Goal: Transaction & Acquisition: Purchase product/service

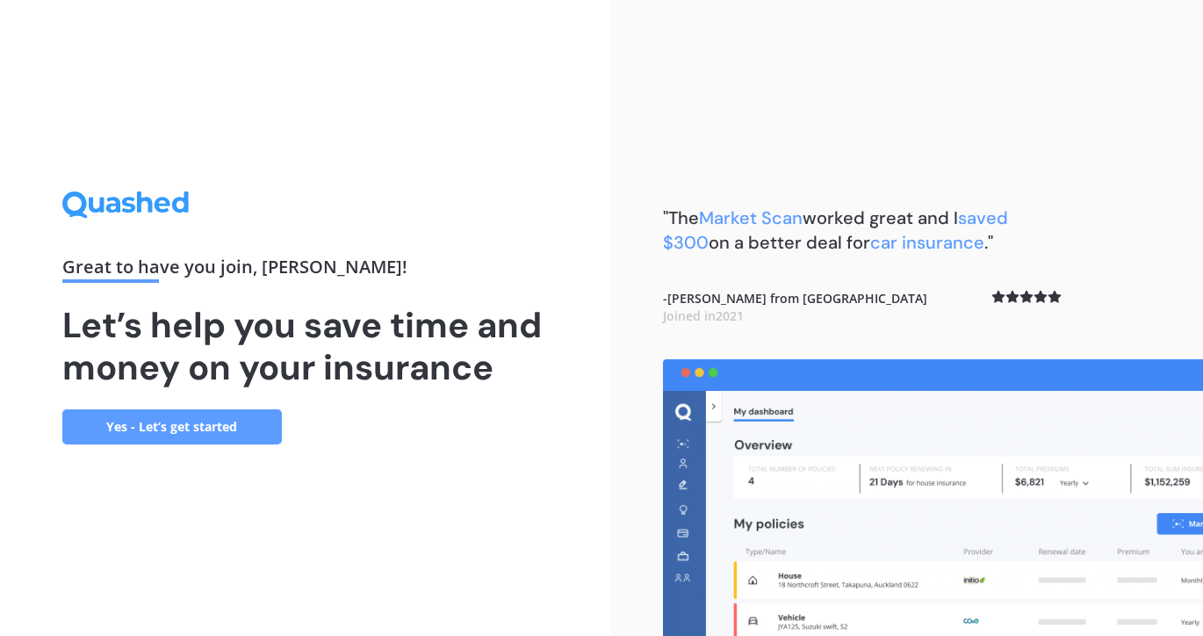
click at [184, 425] on link "Yes - Let’s get started" at bounding box center [172, 426] width 220 height 35
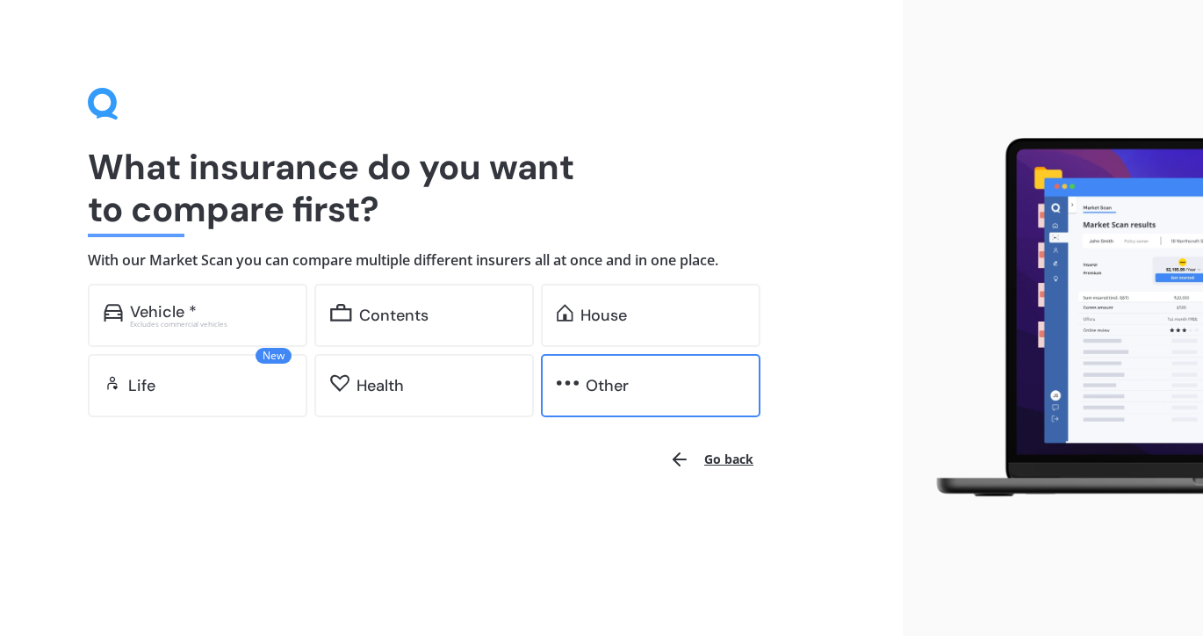
click at [637, 392] on div "Other" at bounding box center [665, 386] width 159 height 18
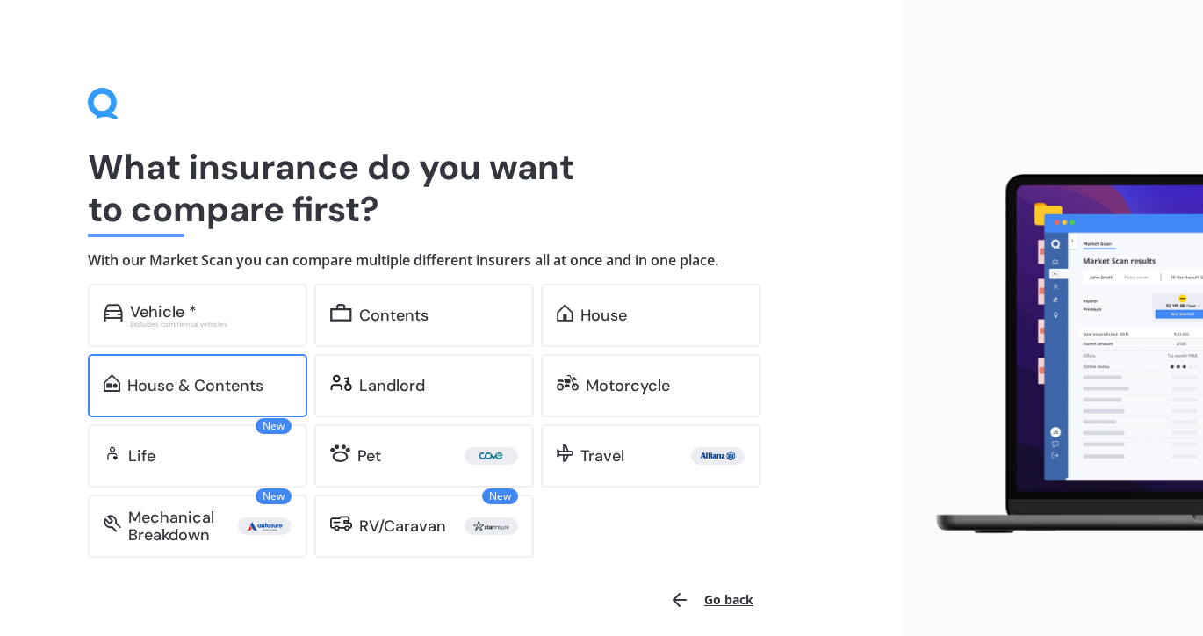
click at [205, 377] on div "House & Contents" at bounding box center [195, 386] width 136 height 18
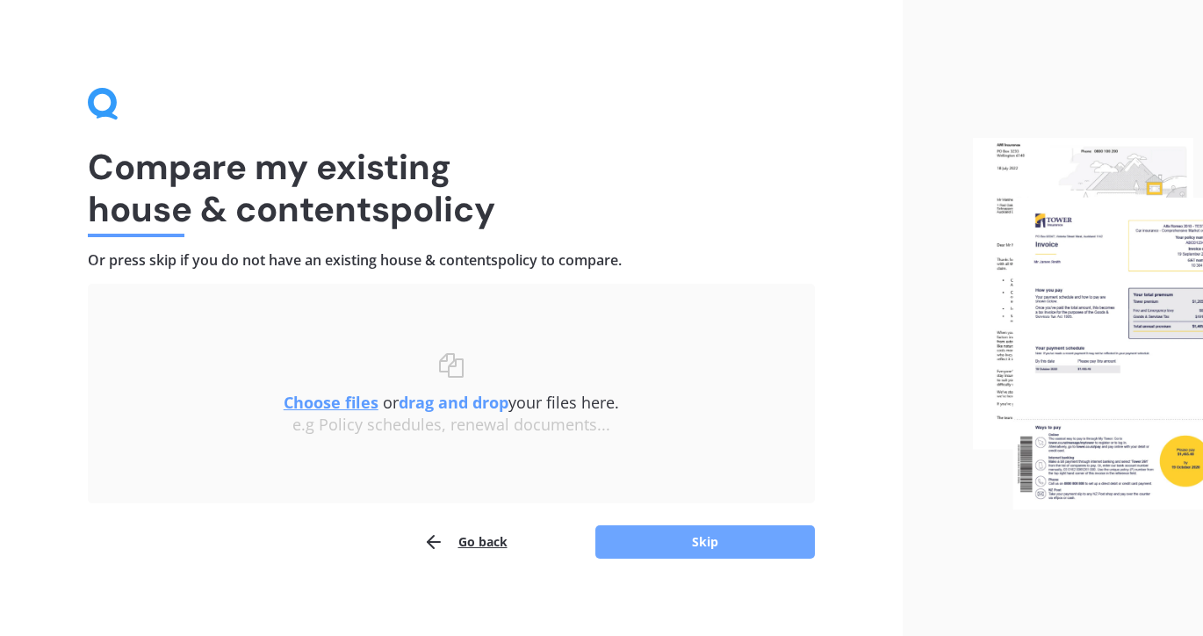
click at [702, 548] on button "Skip" at bounding box center [705, 541] width 220 height 33
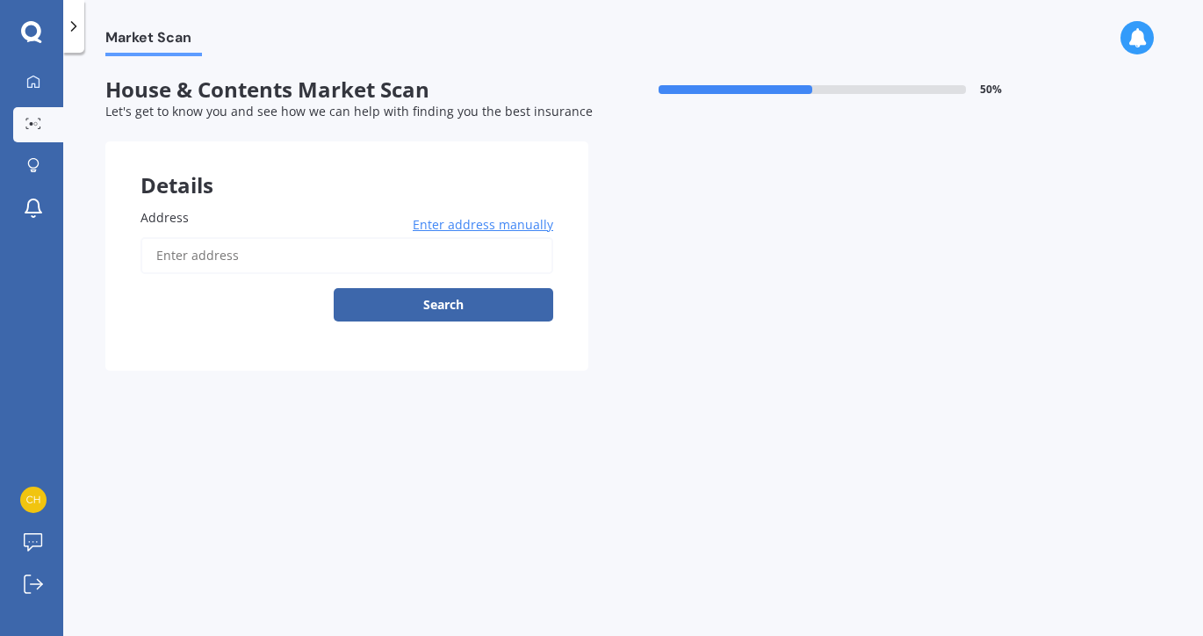
click at [372, 238] on input "Address" at bounding box center [346, 255] width 413 height 37
type input "[STREET_ADDRESS]"
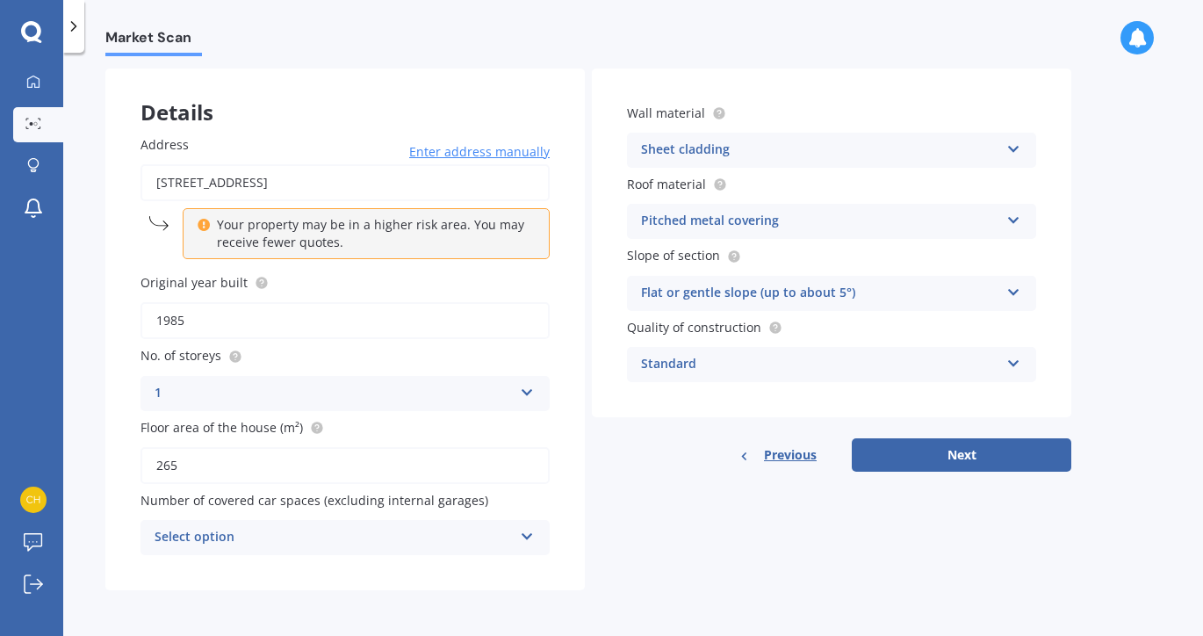
scroll to position [73, 0]
click at [530, 535] on icon at bounding box center [527, 533] width 15 height 12
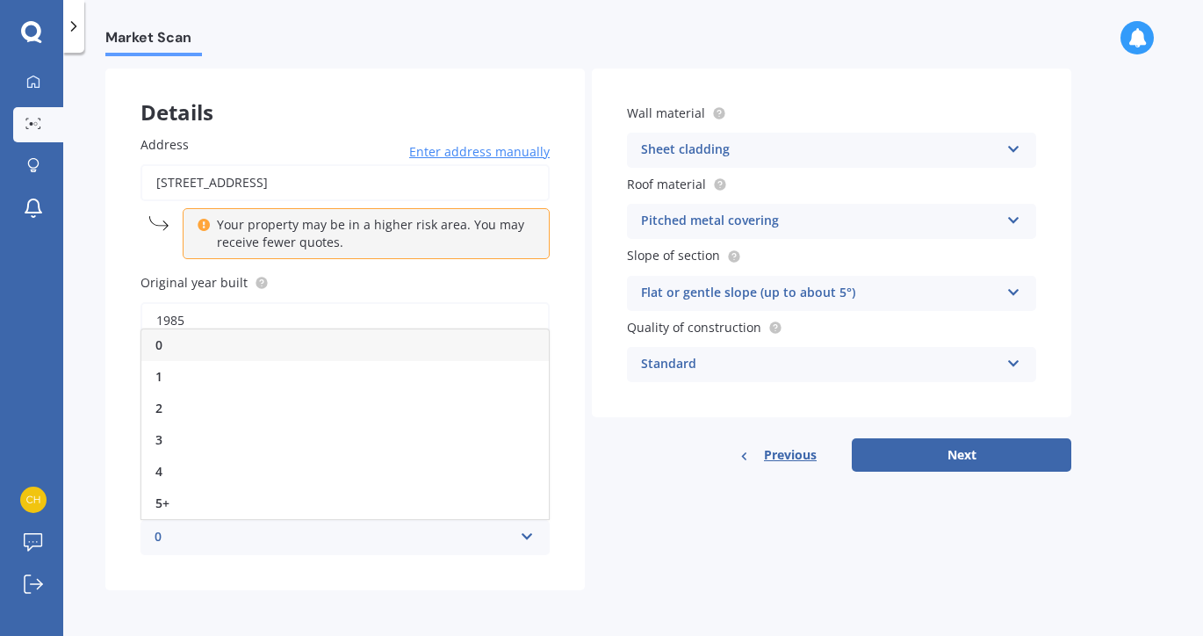
scroll to position [75, 0]
click at [430, 288] on label "Original year built" at bounding box center [341, 282] width 402 height 18
click at [430, 302] on input "1985" at bounding box center [344, 320] width 409 height 37
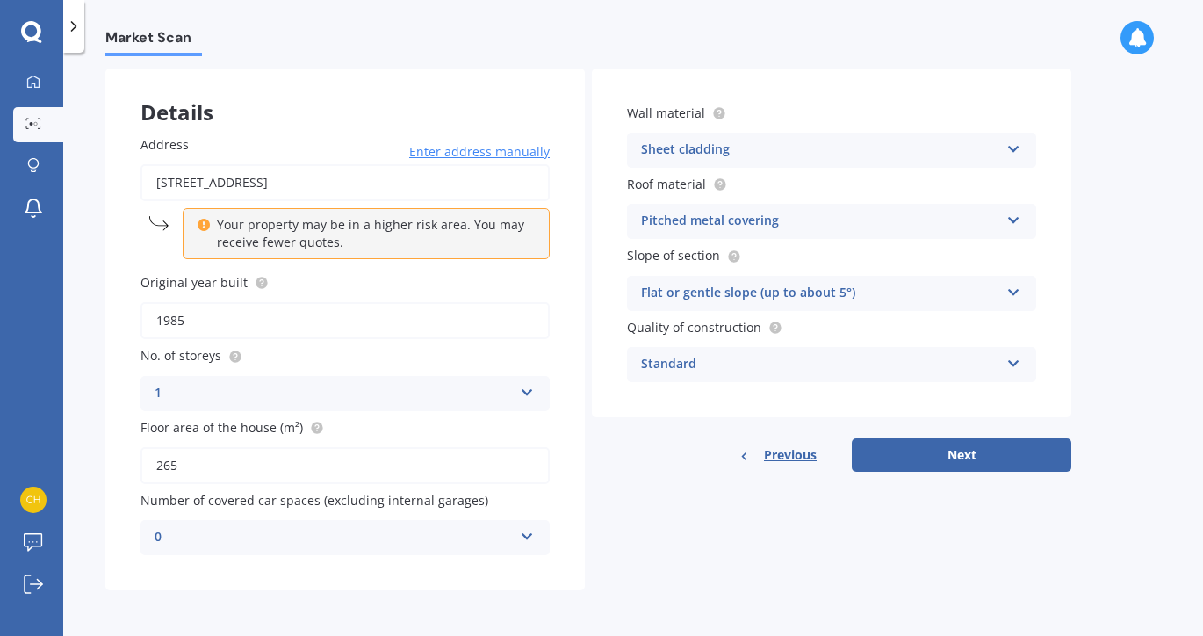
click at [524, 534] on icon at bounding box center [527, 533] width 15 height 12
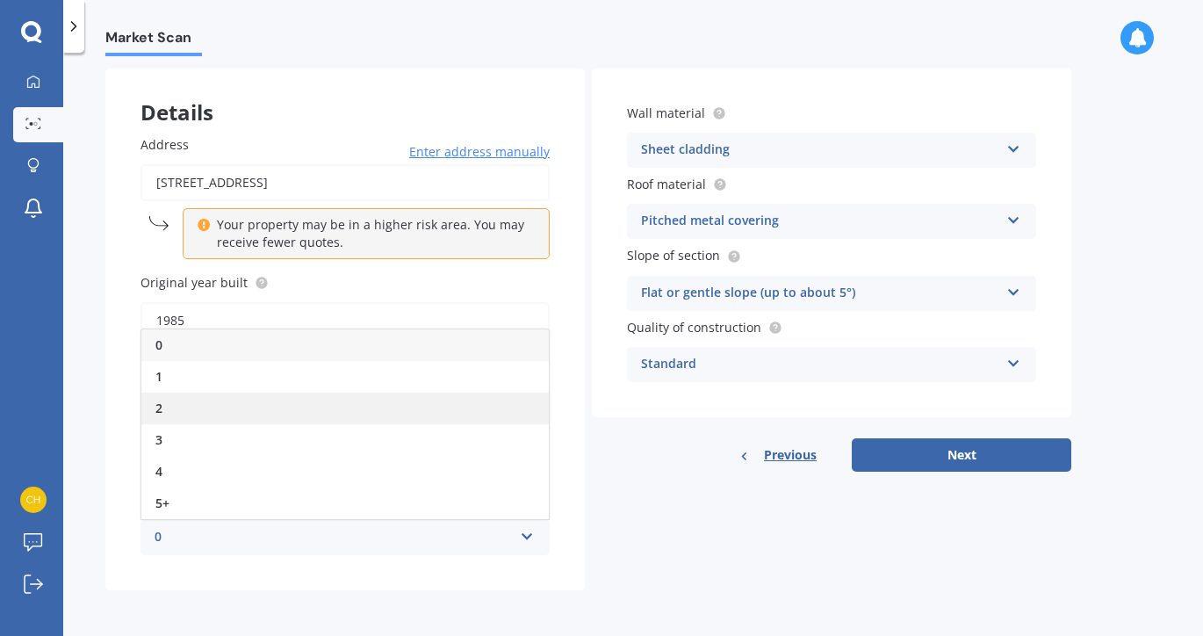
click at [521, 407] on div "2" at bounding box center [344, 408] width 407 height 32
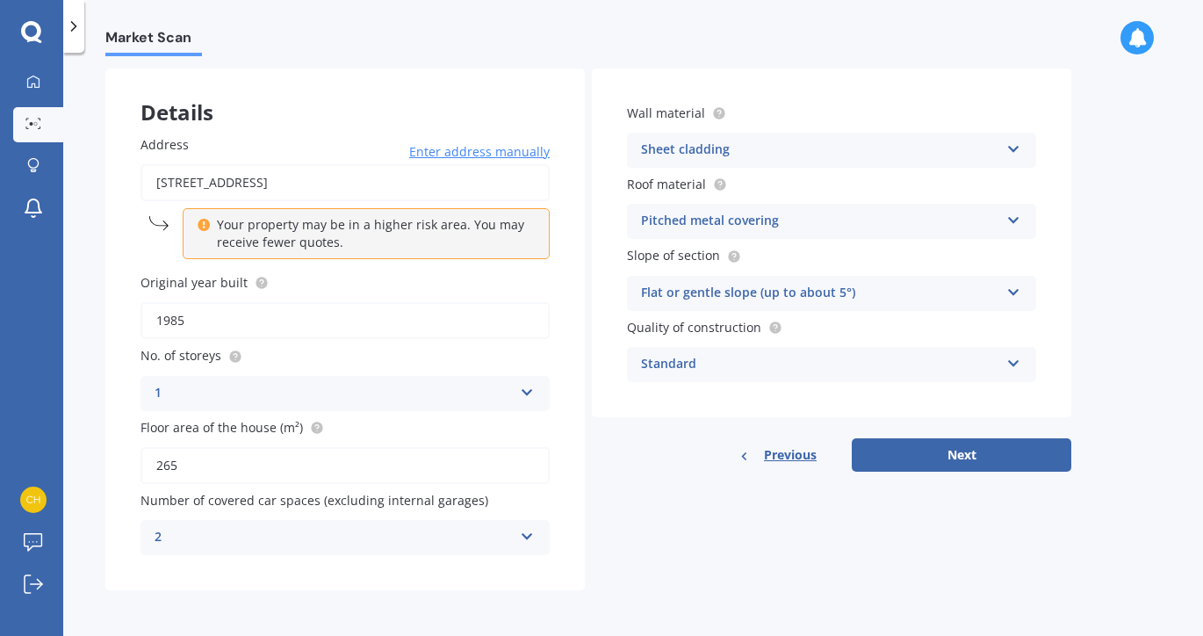
click at [812, 151] on div "Sheet cladding" at bounding box center [820, 150] width 358 height 21
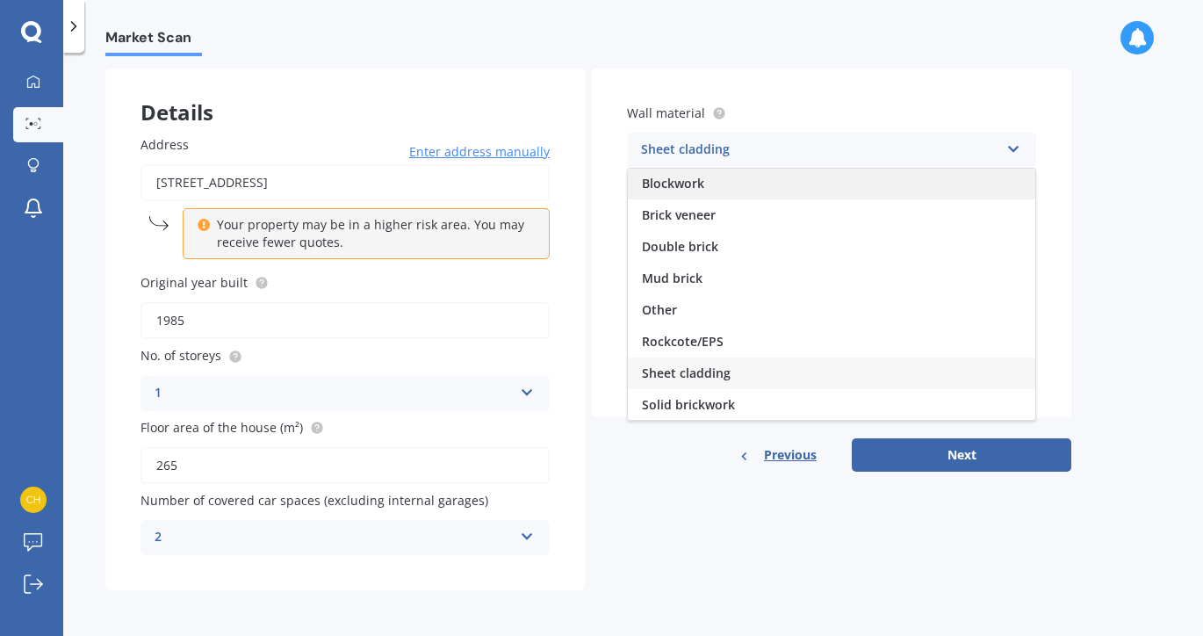
scroll to position [0, 0]
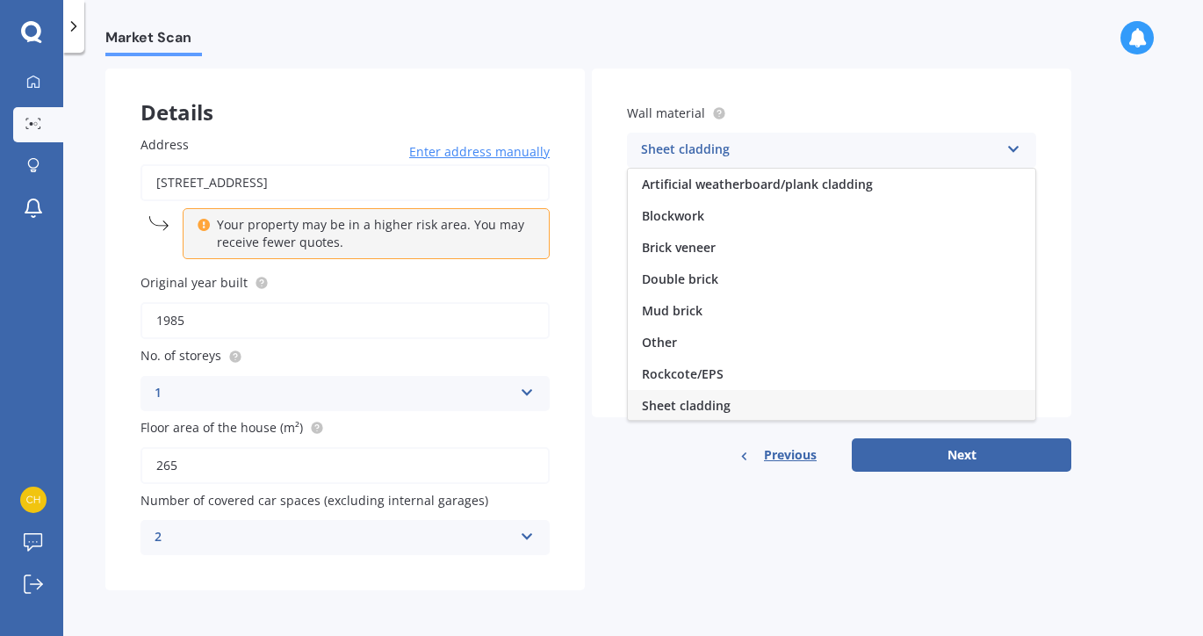
click at [774, 153] on div "Sheet cladding" at bounding box center [820, 150] width 358 height 21
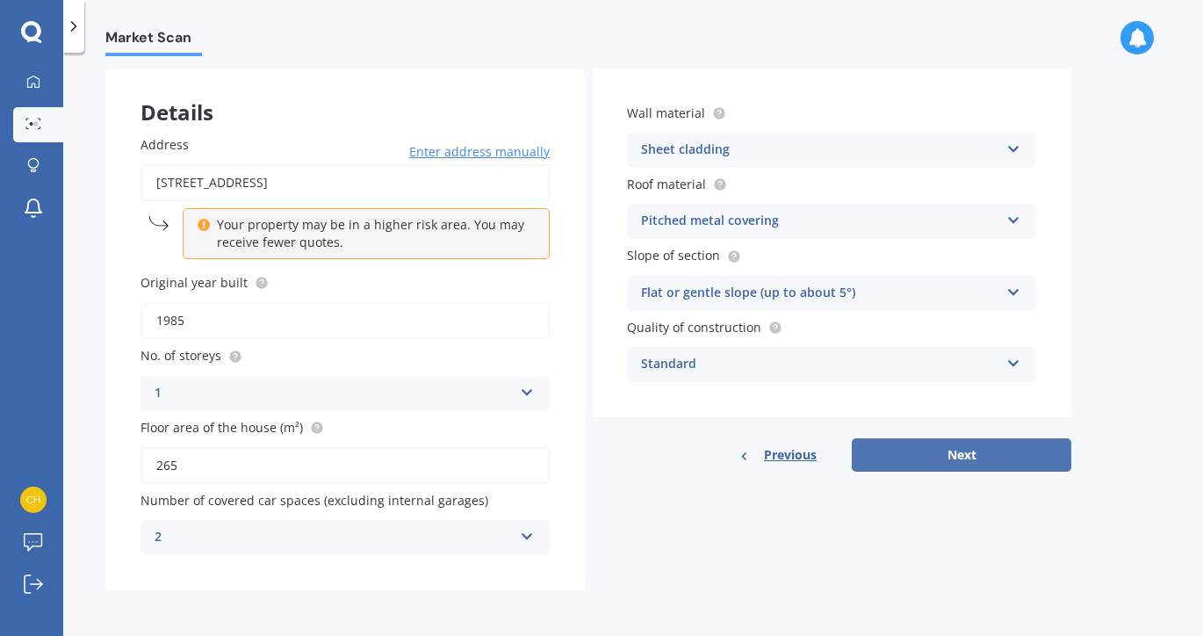
click at [954, 448] on button "Next" at bounding box center [962, 454] width 220 height 33
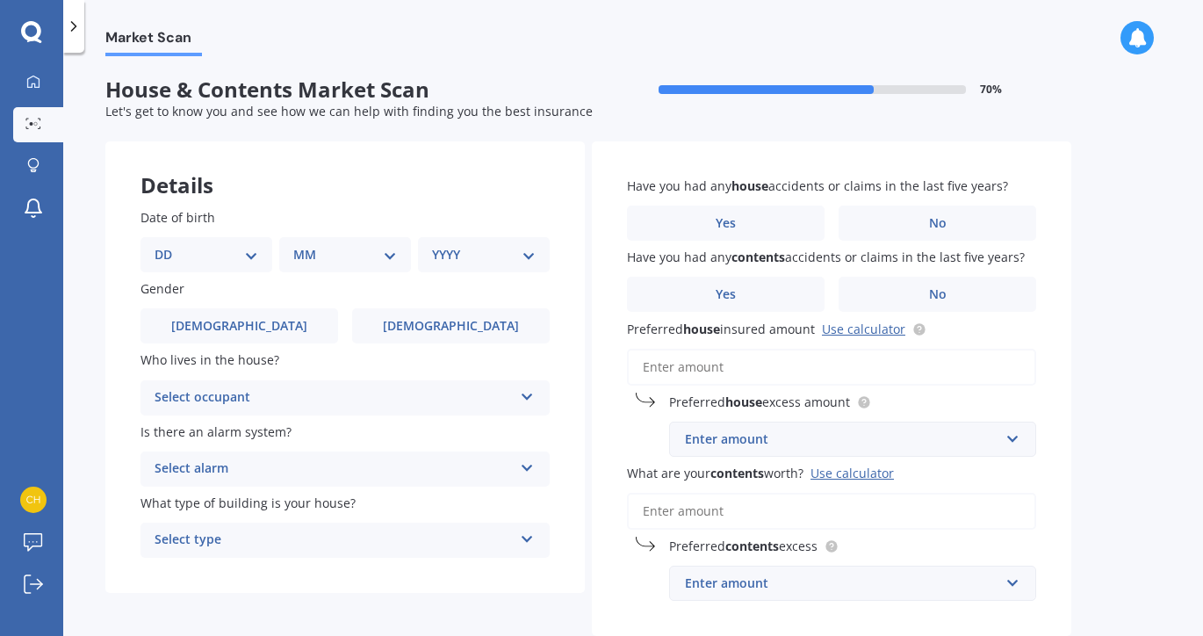
click at [249, 255] on select "DD 01 02 03 04 05 06 07 08 09 10 11 12 13 14 15 16 17 18 19 20 21 22 23 24 25 2…" at bounding box center [207, 254] width 104 height 19
select select "20"
click at [389, 252] on select "MM 01 02 03 04 05 06 07 08 09 10 11 12" at bounding box center [348, 254] width 97 height 19
select select "04"
click at [521, 255] on select "YYYY 2009 2008 2007 2006 2005 2004 2003 2002 2001 2000 1999 1998 1997 1996 1995…" at bounding box center [480, 254] width 97 height 19
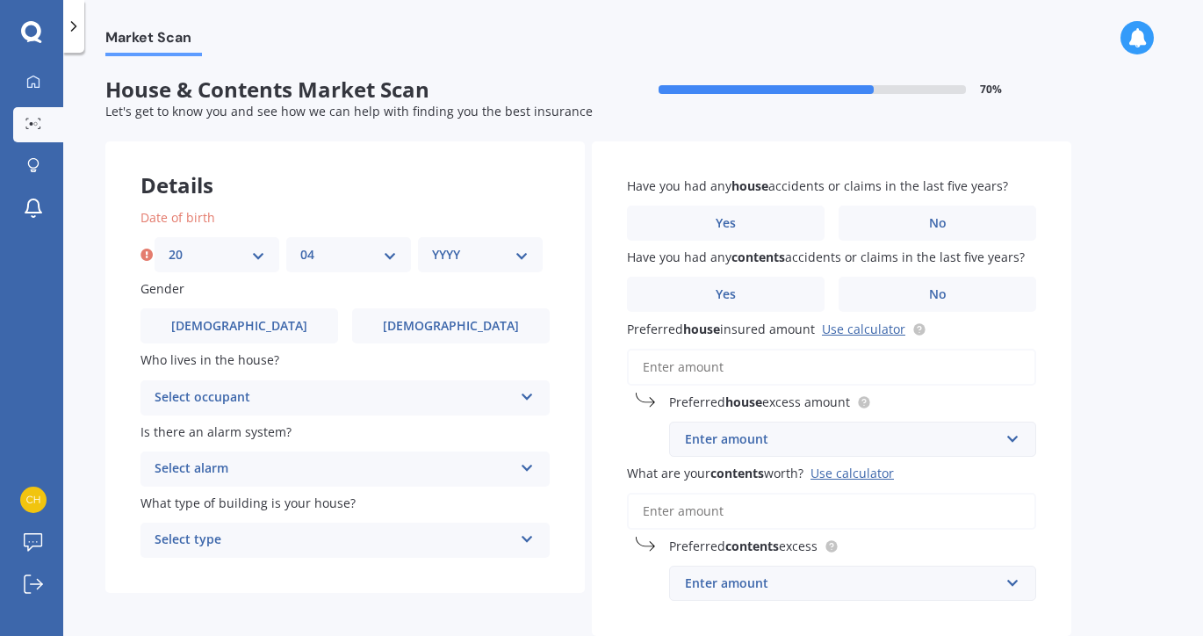
select select "1944"
click at [276, 395] on div "Select occupant" at bounding box center [334, 397] width 358 height 21
click at [267, 428] on div "Owner" at bounding box center [344, 432] width 407 height 32
click at [267, 464] on div "Select alarm" at bounding box center [334, 468] width 358 height 21
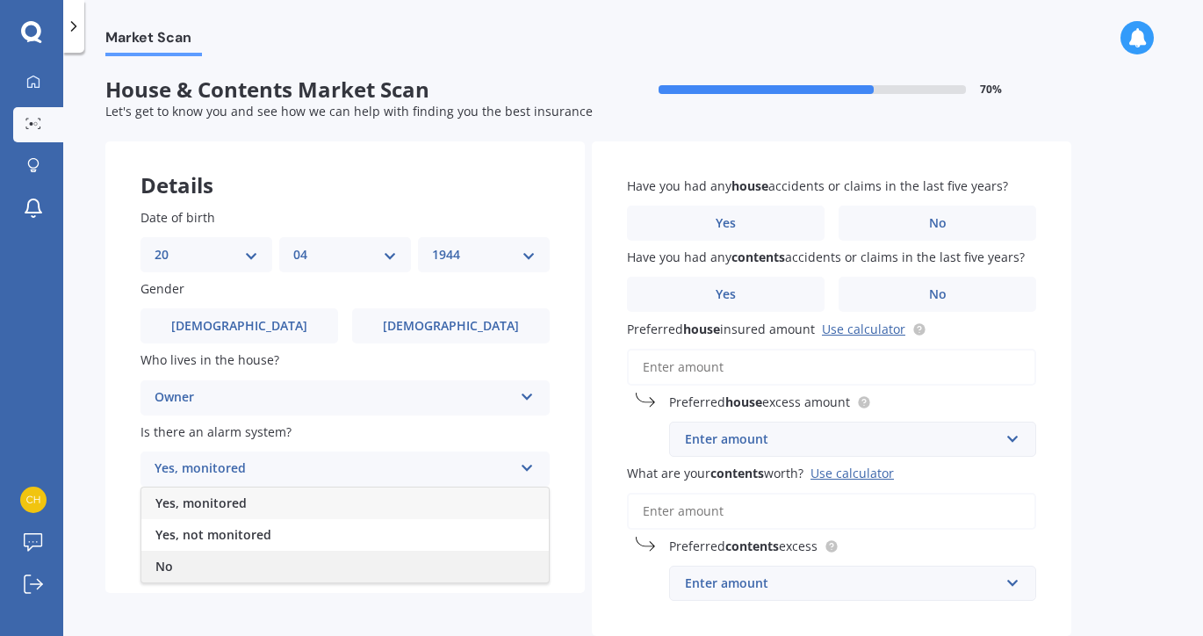
click at [250, 567] on div "No" at bounding box center [344, 567] width 407 height 32
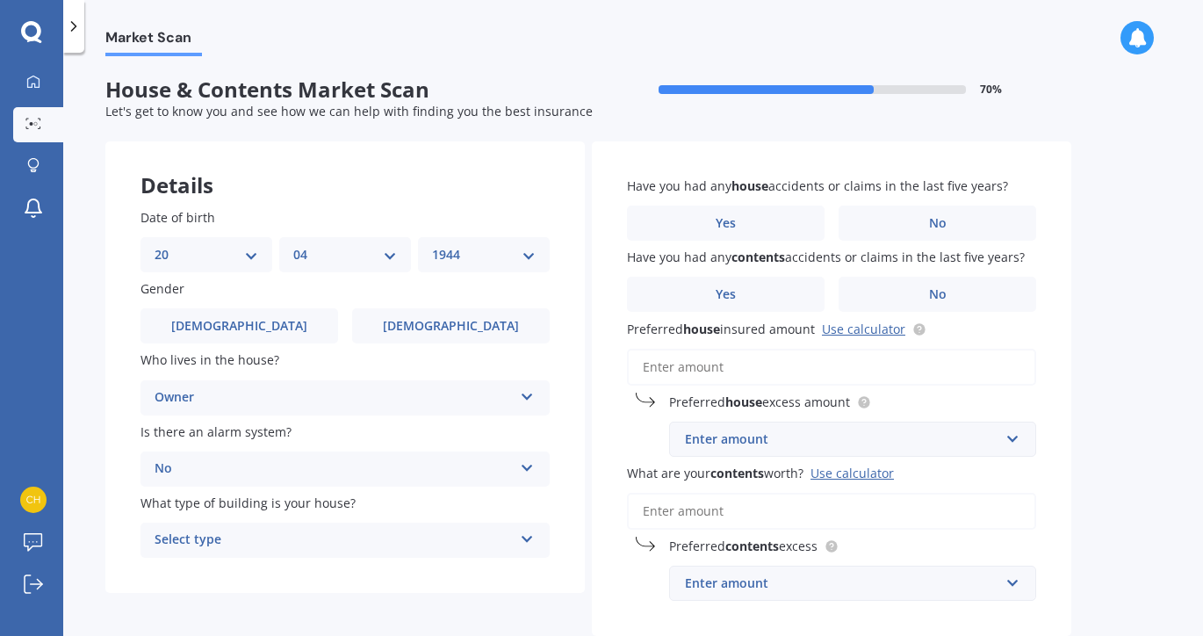
click at [314, 535] on div "Select type" at bounding box center [334, 539] width 358 height 21
click at [273, 544] on div "Freestanding" at bounding box center [334, 539] width 358 height 21
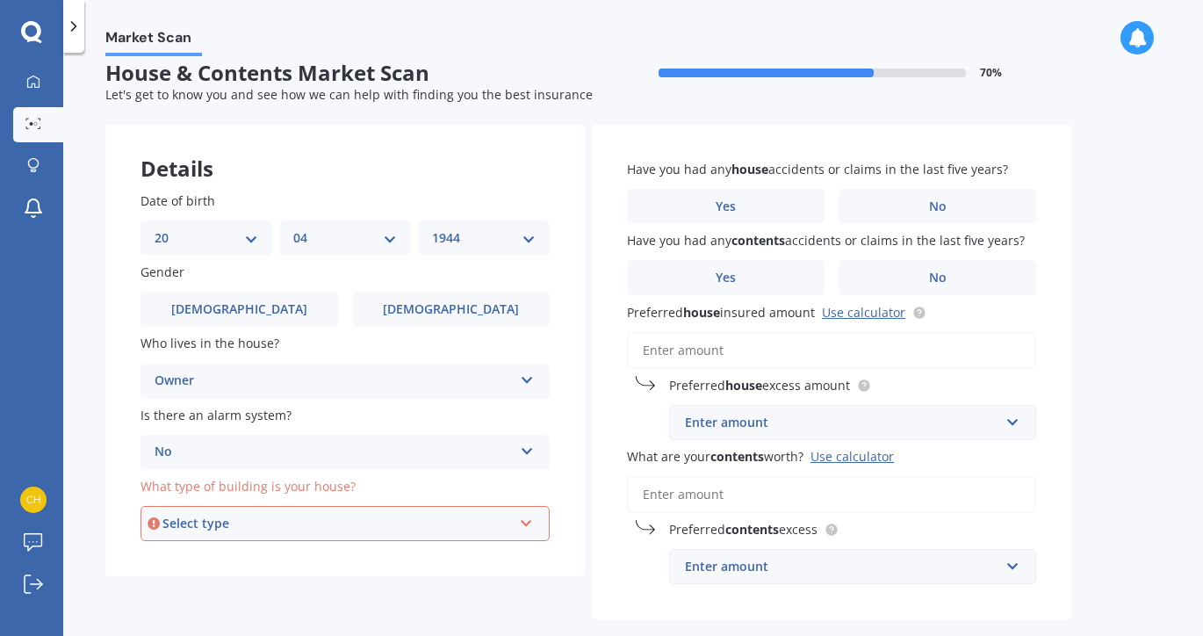
scroll to position [11, 0]
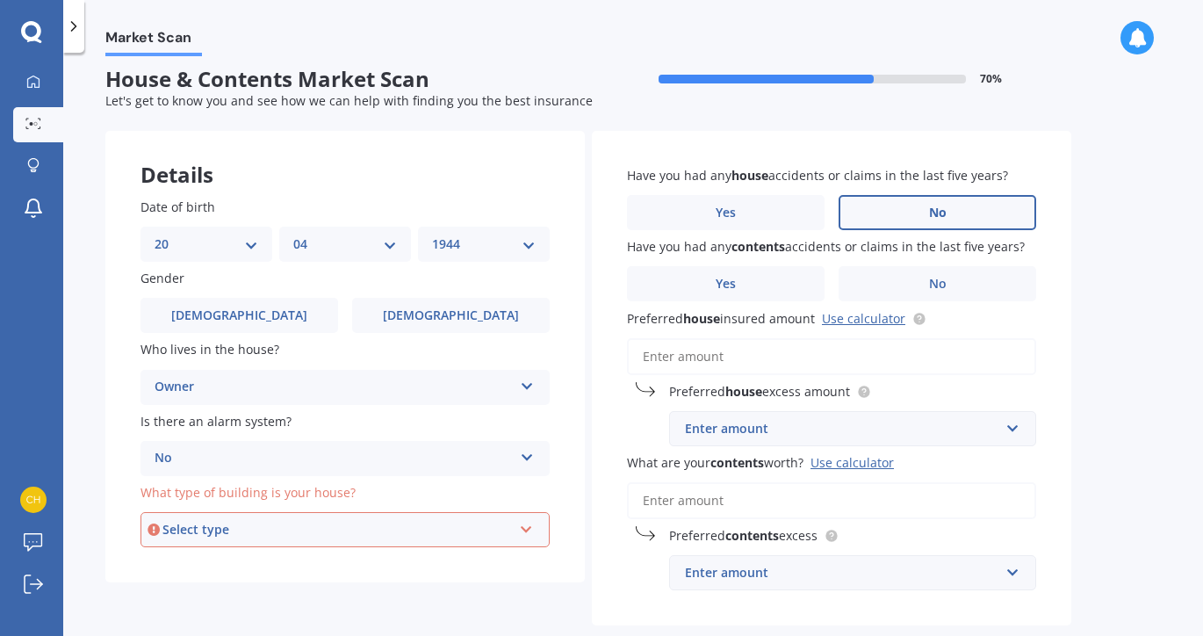
click at [931, 212] on span "No" at bounding box center [938, 212] width 18 height 15
click at [0, 0] on input "No" at bounding box center [0, 0] width 0 height 0
click at [927, 291] on label "No" at bounding box center [937, 283] width 198 height 35
click at [0, 0] on input "No" at bounding box center [0, 0] width 0 height 0
click at [790, 421] on div "Enter amount" at bounding box center [842, 428] width 314 height 19
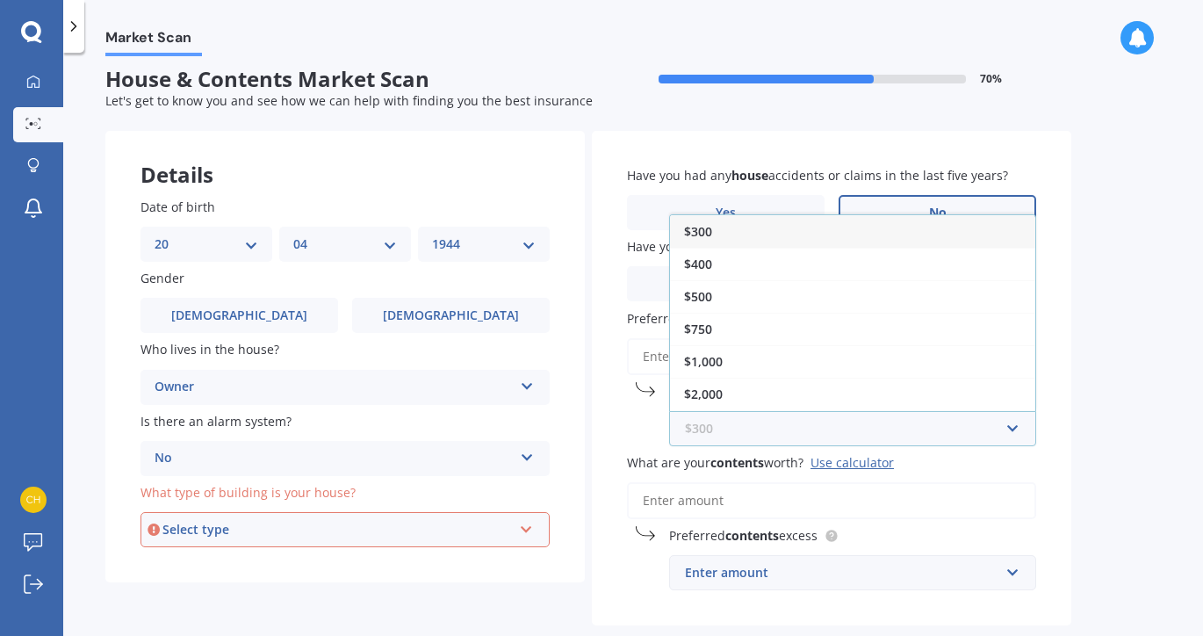
click at [790, 421] on input "text" at bounding box center [846, 428] width 351 height 33
click at [1113, 195] on div "Market Scan House & Contents Market Scan 70 % Let's get to know you and see how…" at bounding box center [633, 347] width 1140 height 583
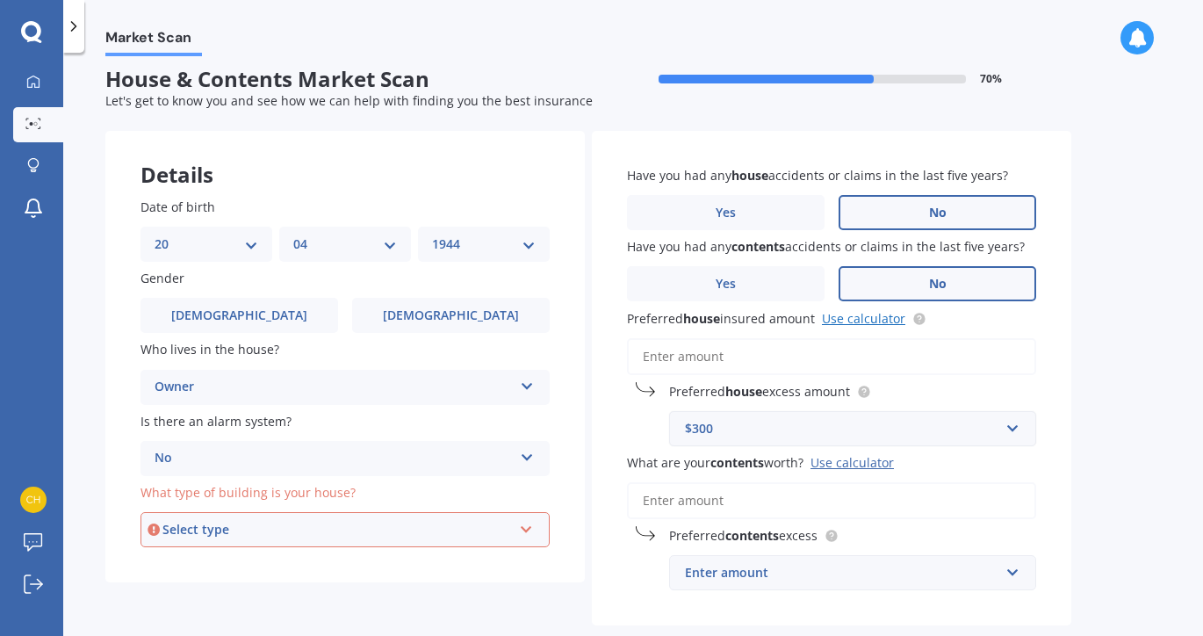
click at [863, 317] on link "Use calculator" at bounding box center [863, 318] width 83 height 17
